Goal: Navigation & Orientation: Find specific page/section

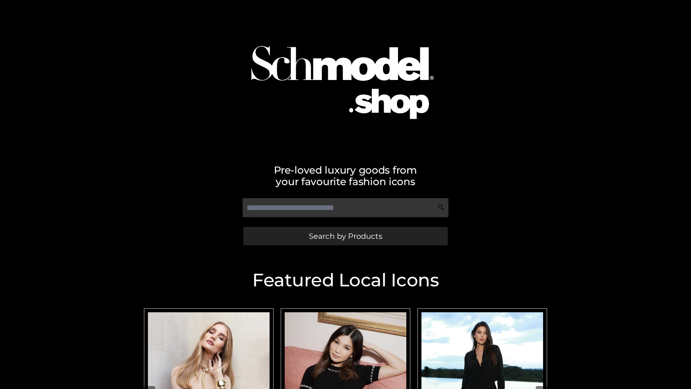
click at [345, 236] on span "Search by Products" at bounding box center [345, 236] width 73 height 8
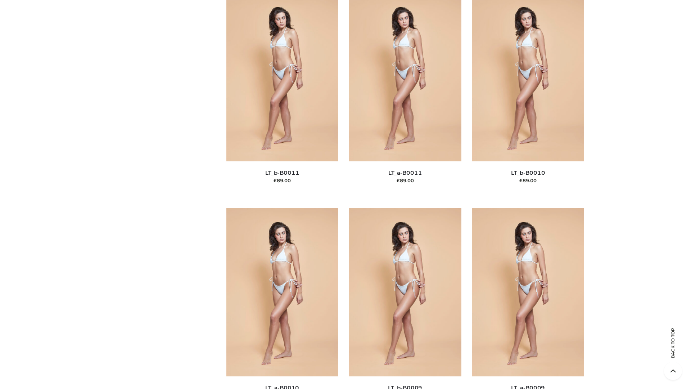
scroll to position [3233, 0]
